Goal: Register for event/course

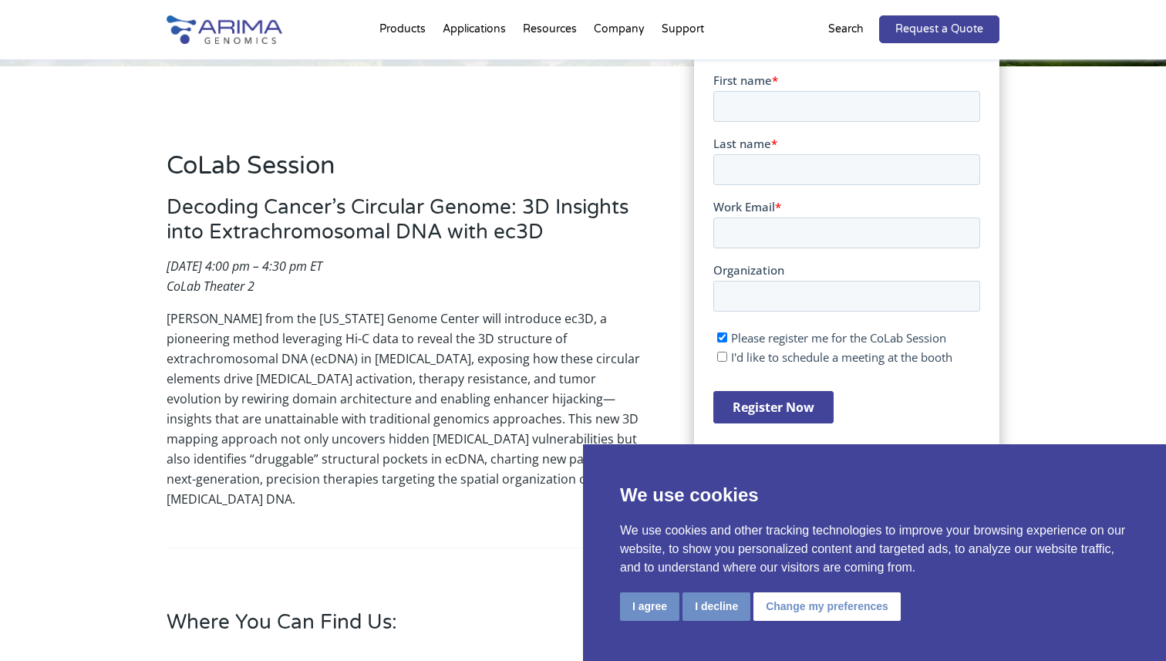
scroll to position [332, 0]
click at [732, 105] on input "First name *" at bounding box center [845, 104] width 267 height 31
type input "[PERSON_NAME]"
click at [800, 160] on input "Last name *" at bounding box center [845, 167] width 267 height 31
type input "[PERSON_NAME]"
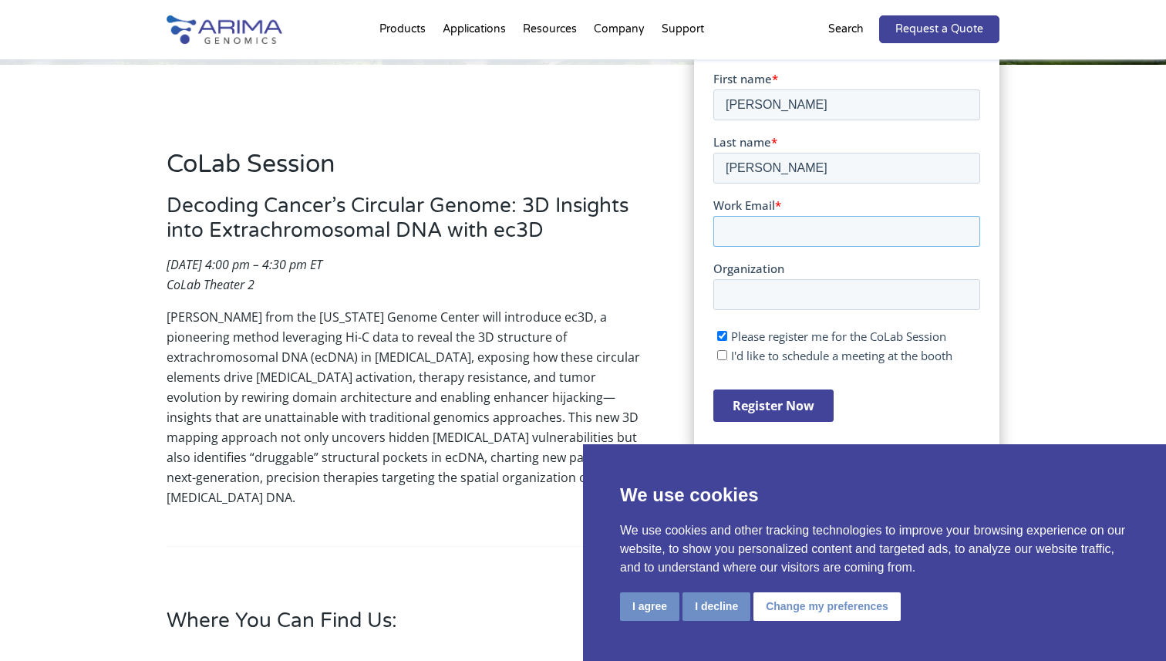
click at [817, 224] on input "Work Email *" at bounding box center [845, 230] width 267 height 31
type input "[EMAIL_ADDRESS][US_STATE][DOMAIN_NAME]"
click at [826, 298] on input "Organization" at bounding box center [845, 293] width 267 height 31
type input "[GEOGRAPHIC_DATA][US_STATE]"
click at [770, 332] on span "Please register me for the CoLab Session" at bounding box center [837, 335] width 215 height 15
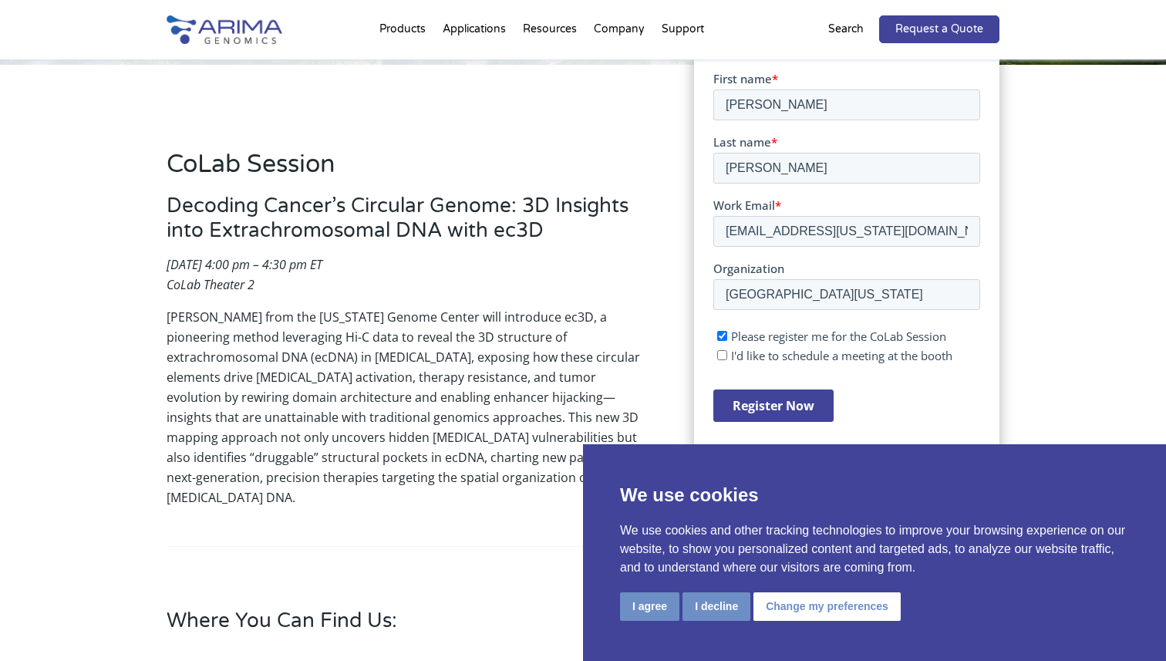
click at [726, 332] on input "Please register me for the CoLab Session" at bounding box center [721, 335] width 10 height 10
checkbox input "false"
click at [770, 405] on input "Register Now" at bounding box center [772, 405] width 120 height 32
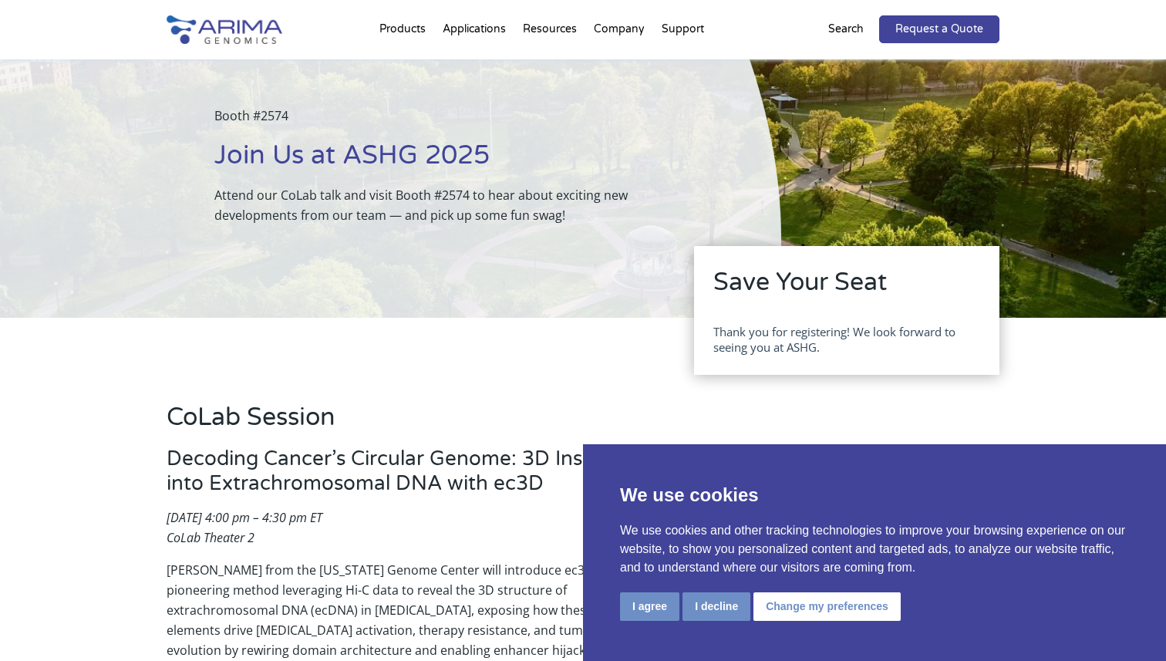
scroll to position [62, 0]
